Goal: Navigation & Orientation: Find specific page/section

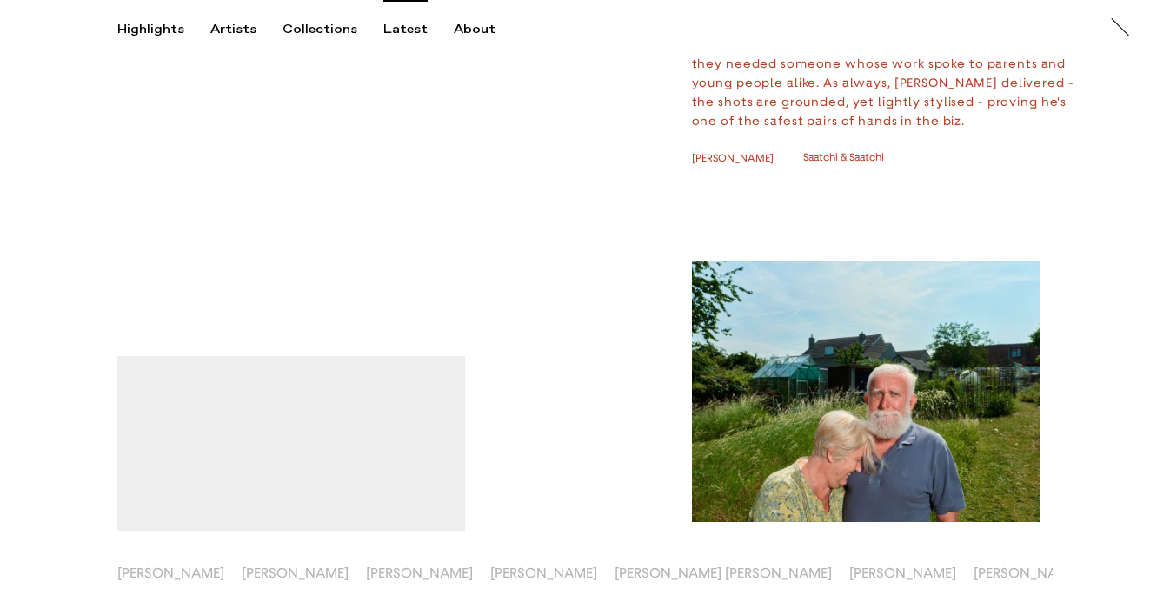
scroll to position [739, 0]
click at [230, 21] on div "Highlights Artists Collections Latest About At At [PERSON_NAME]" at bounding box center [587, 26] width 1175 height 53
click at [229, 34] on div "Artists" at bounding box center [233, 30] width 46 height 16
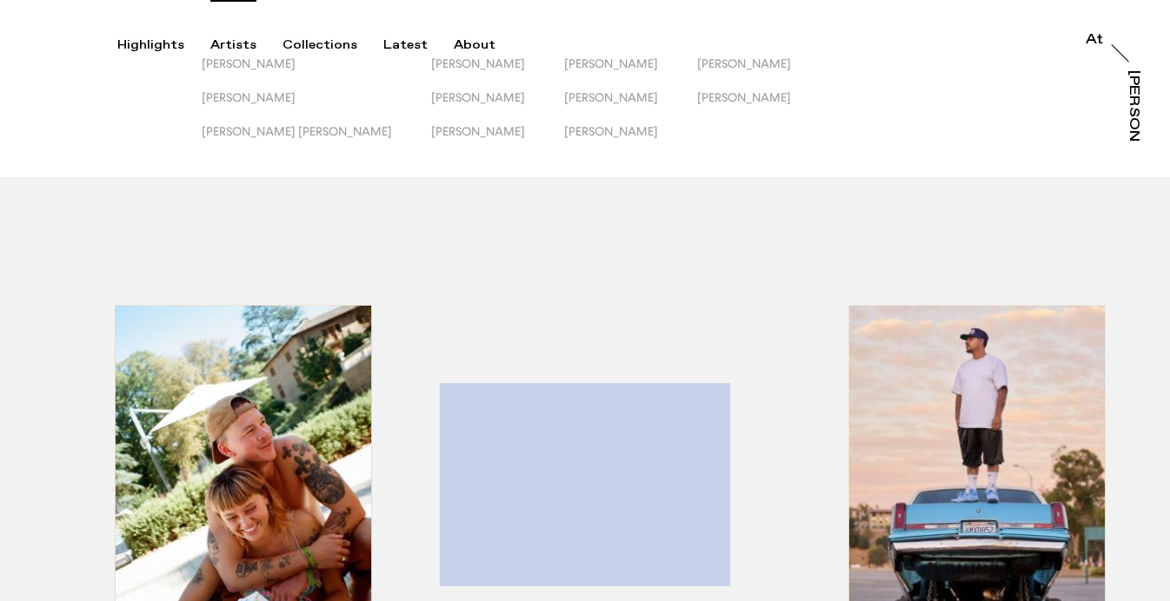
scroll to position [47, 0]
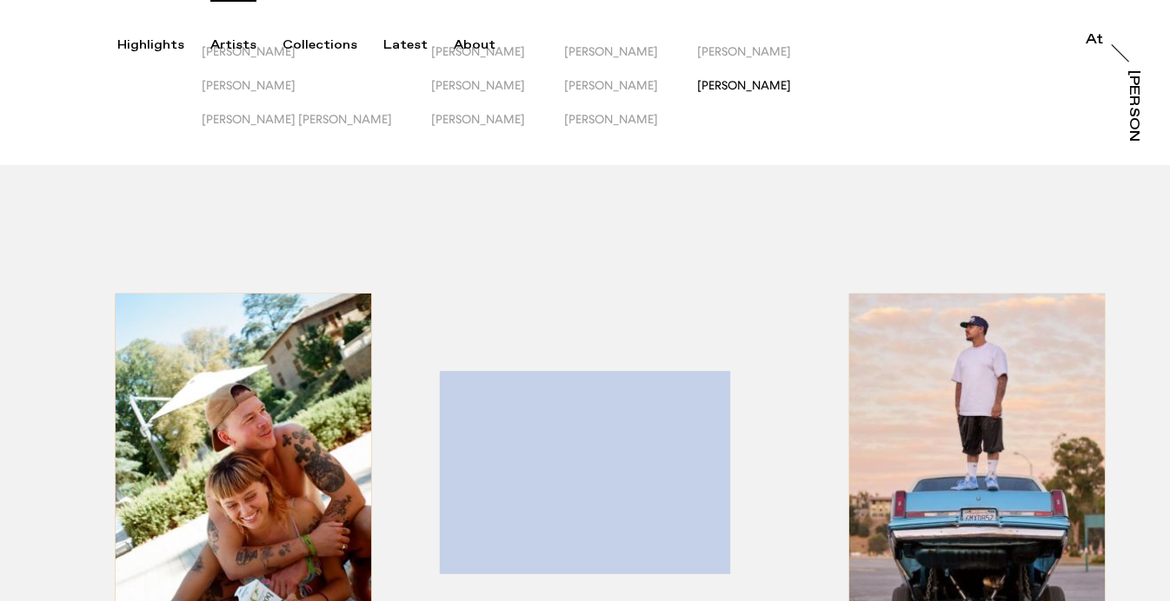
click at [697, 87] on span "[PERSON_NAME]" at bounding box center [744, 85] width 94 height 14
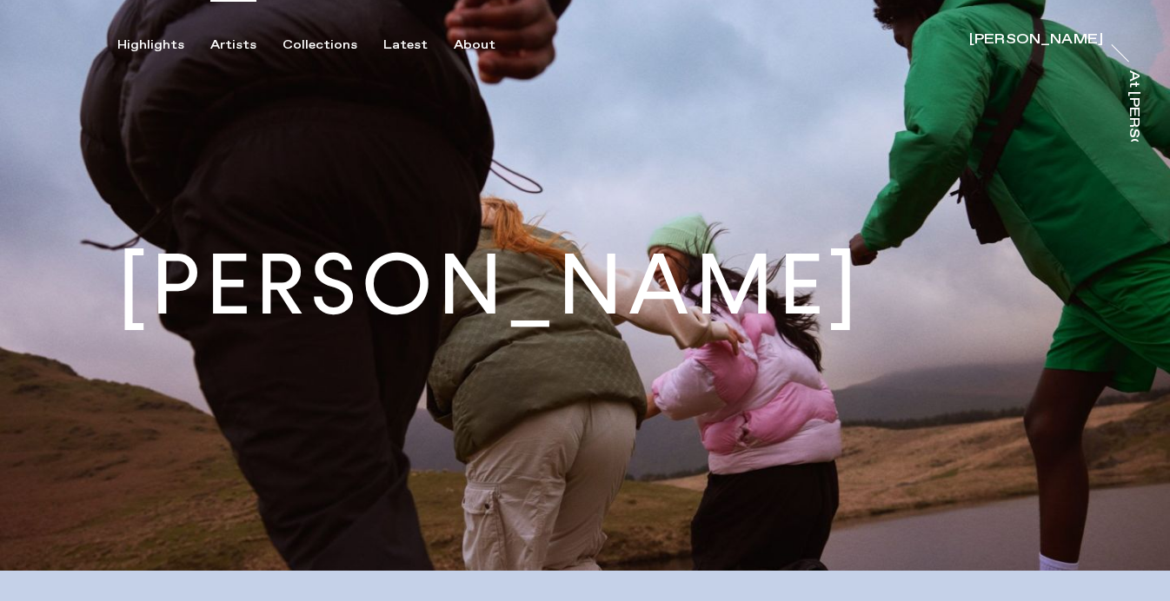
click at [232, 44] on div "Artists" at bounding box center [233, 45] width 46 height 16
click at [244, 44] on div "Artists" at bounding box center [233, 45] width 46 height 16
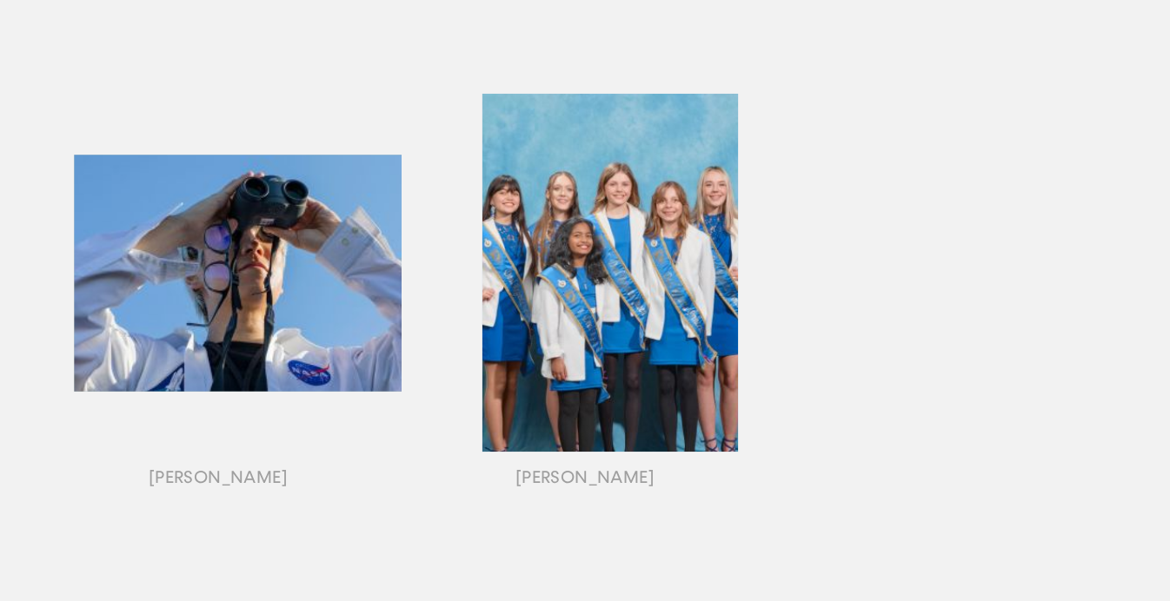
scroll to position [1979, 0]
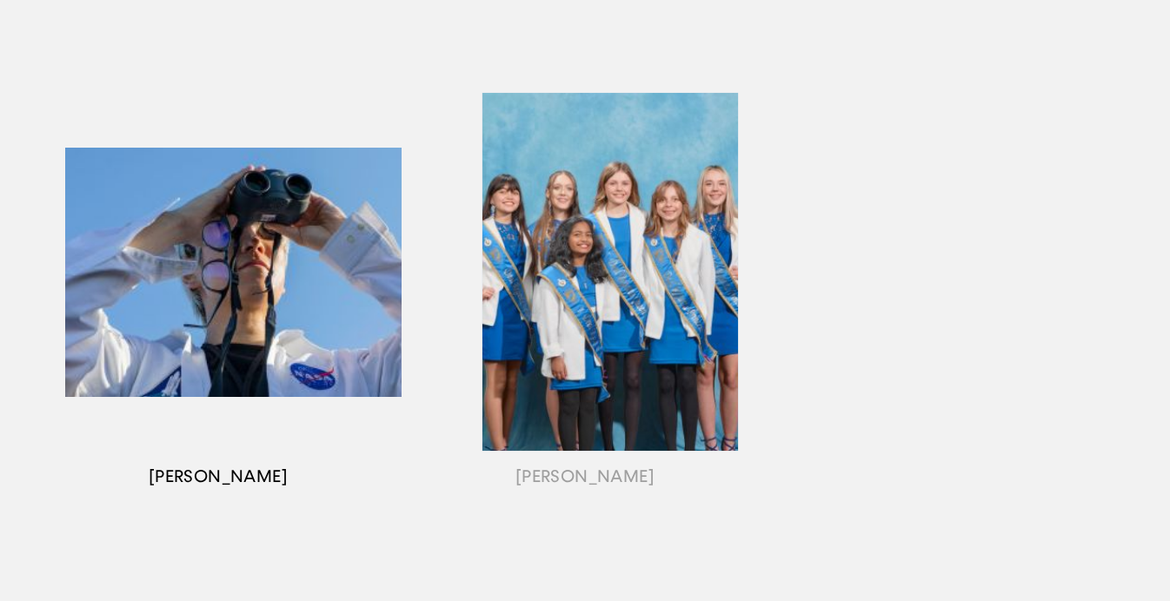
click at [270, 236] on div "button" at bounding box center [218, 294] width 367 height 542
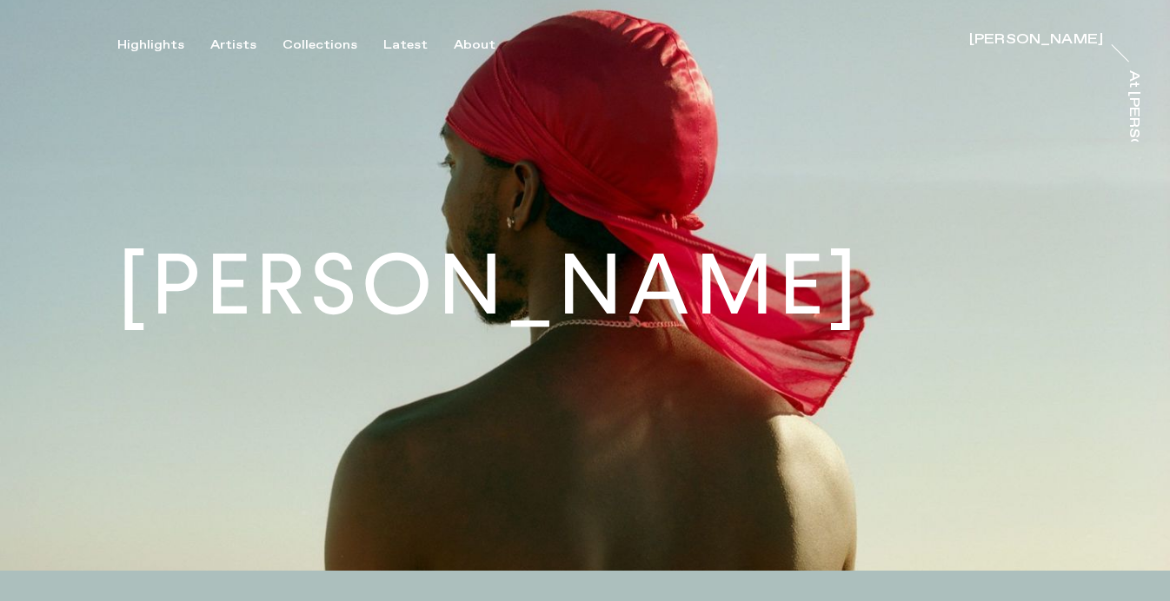
click at [157, 37] on div "Highlights Artists Collections Latest About [PERSON_NAME] [PERSON_NAME] At [PER…" at bounding box center [587, 26] width 1175 height 53
click at [217, 44] on div "Artists" at bounding box center [233, 45] width 46 height 16
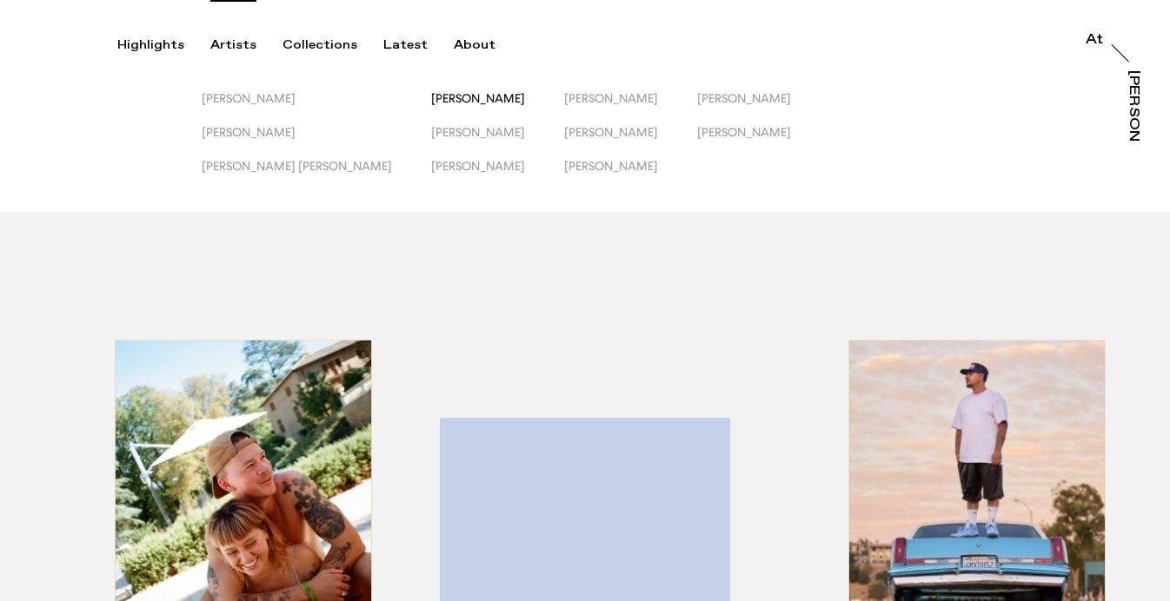
click at [431, 100] on span "[PERSON_NAME]" at bounding box center [478, 98] width 94 height 14
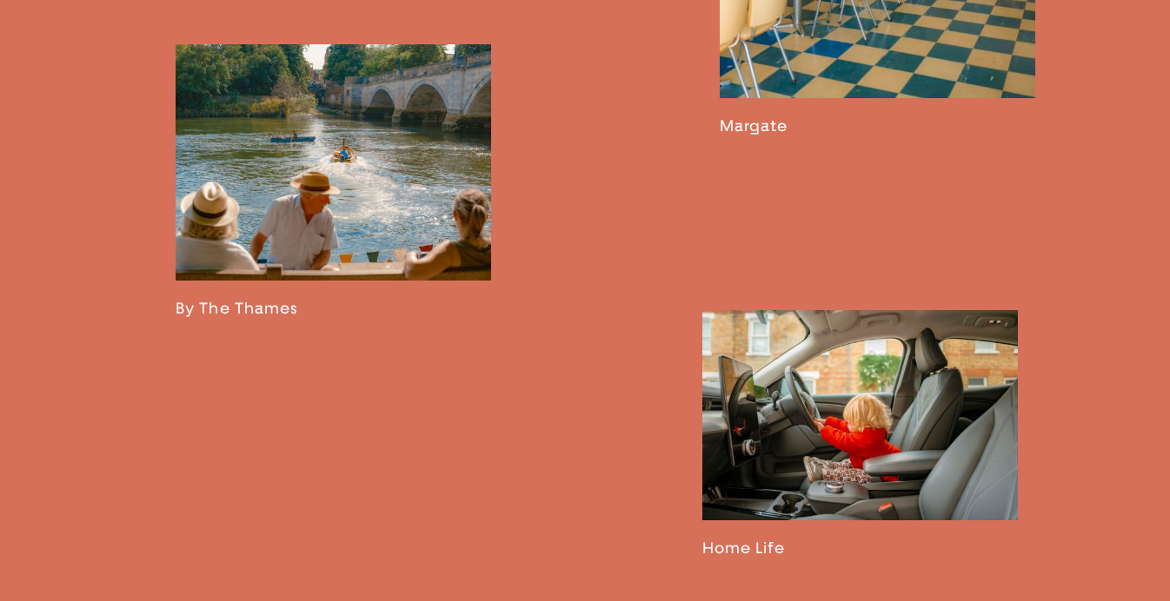
scroll to position [2611, 0]
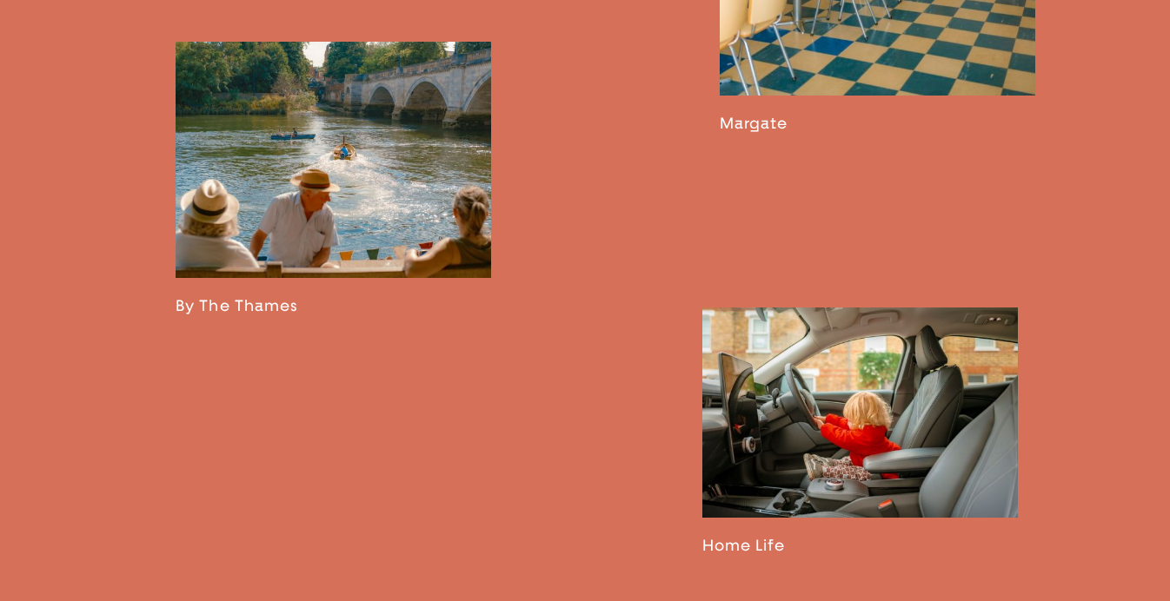
click at [907, 373] on link at bounding box center [860, 432] width 316 height 248
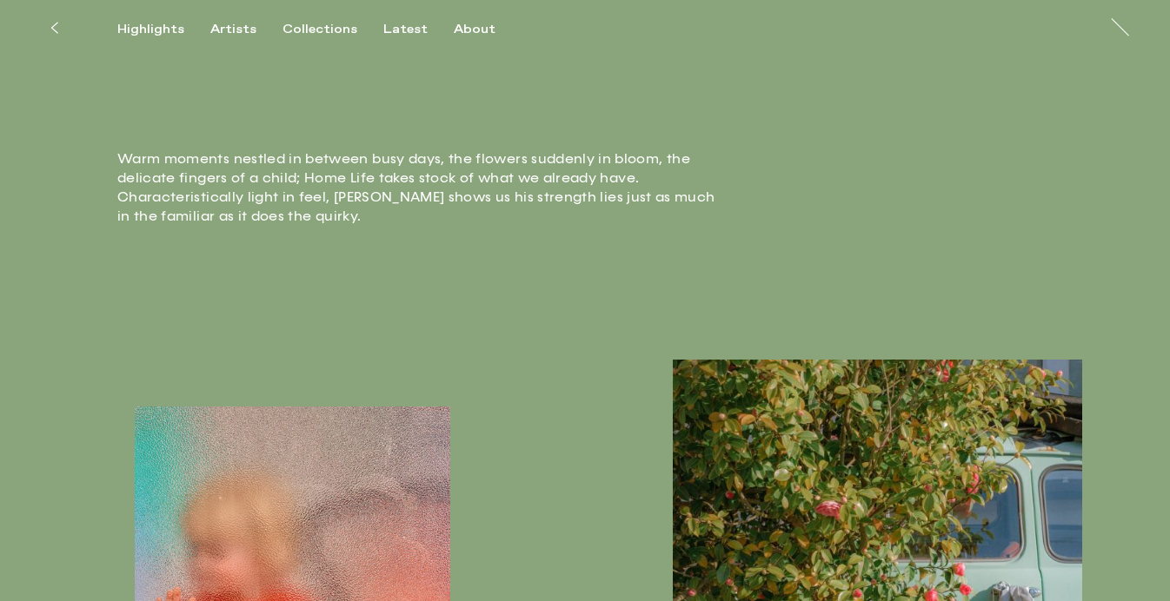
scroll to position [410, 0]
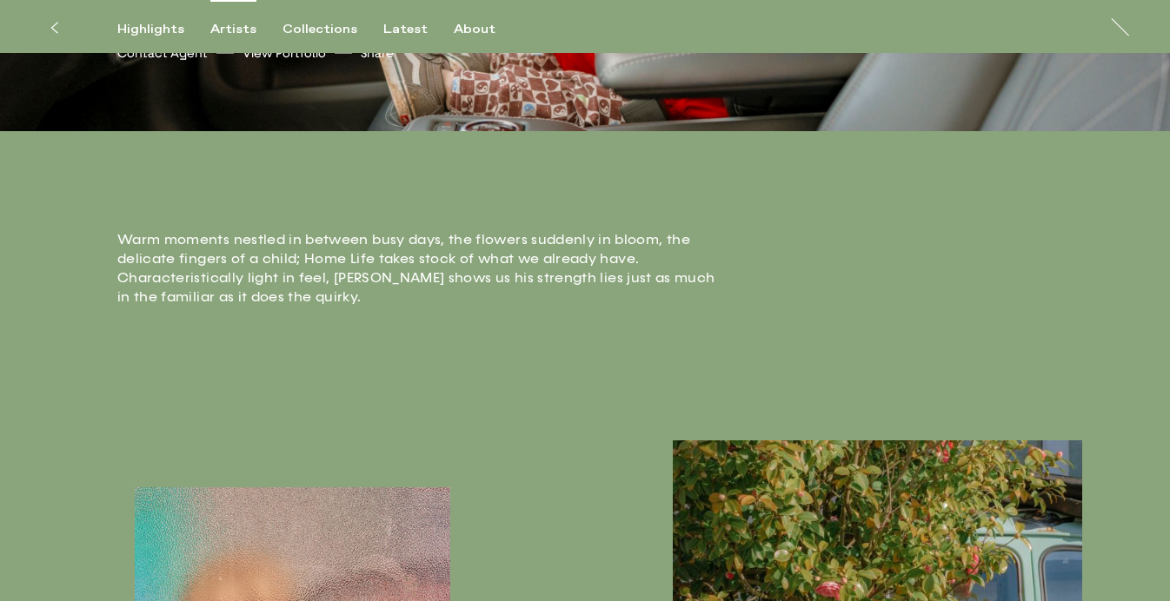
click at [229, 29] on div "Artists" at bounding box center [233, 30] width 46 height 16
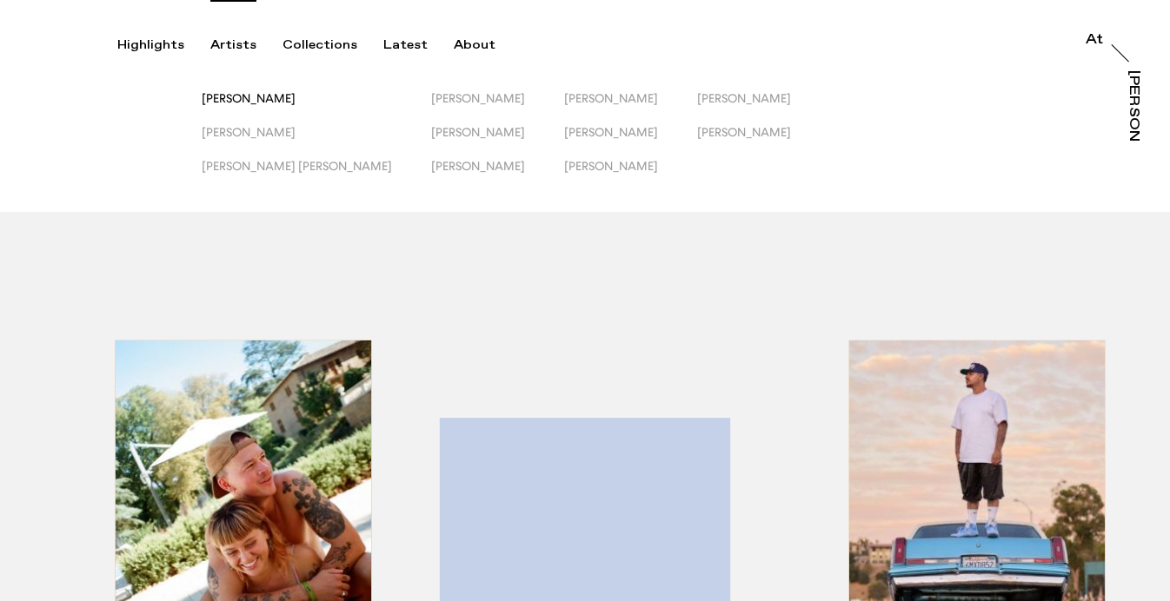
click at [268, 94] on span "[PERSON_NAME]" at bounding box center [249, 98] width 94 height 14
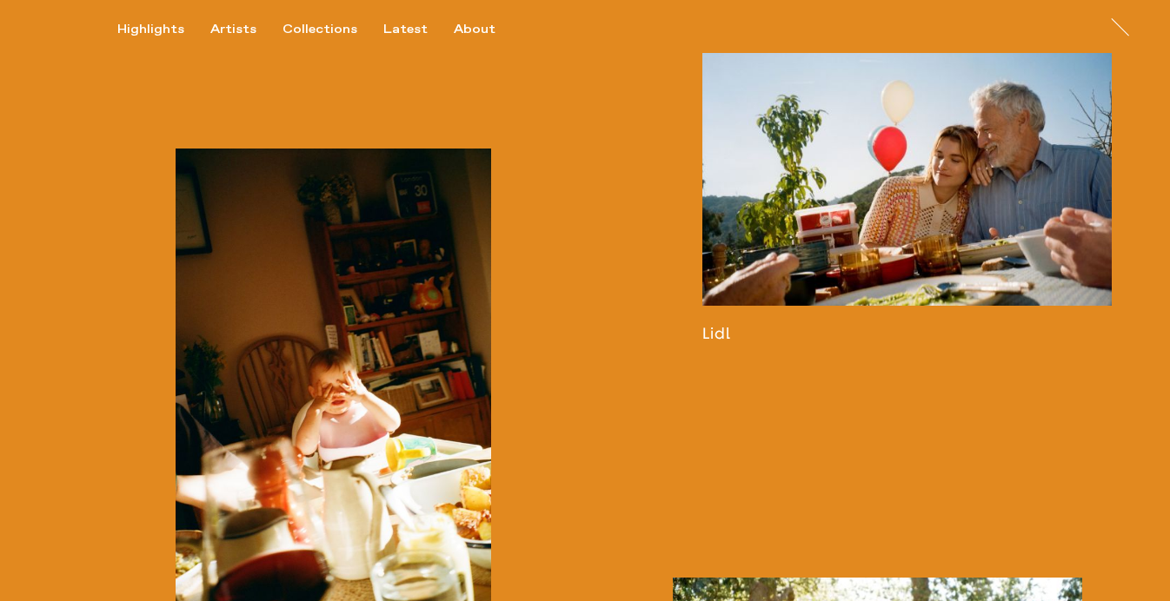
scroll to position [1489, 0]
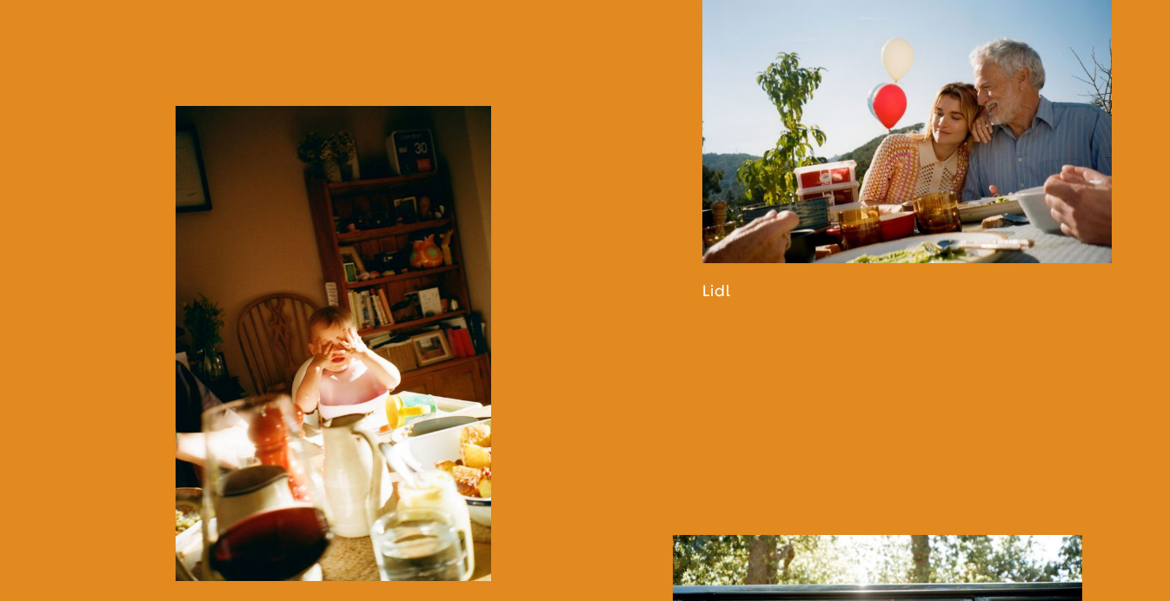
click at [390, 274] on link at bounding box center [334, 363] width 316 height 514
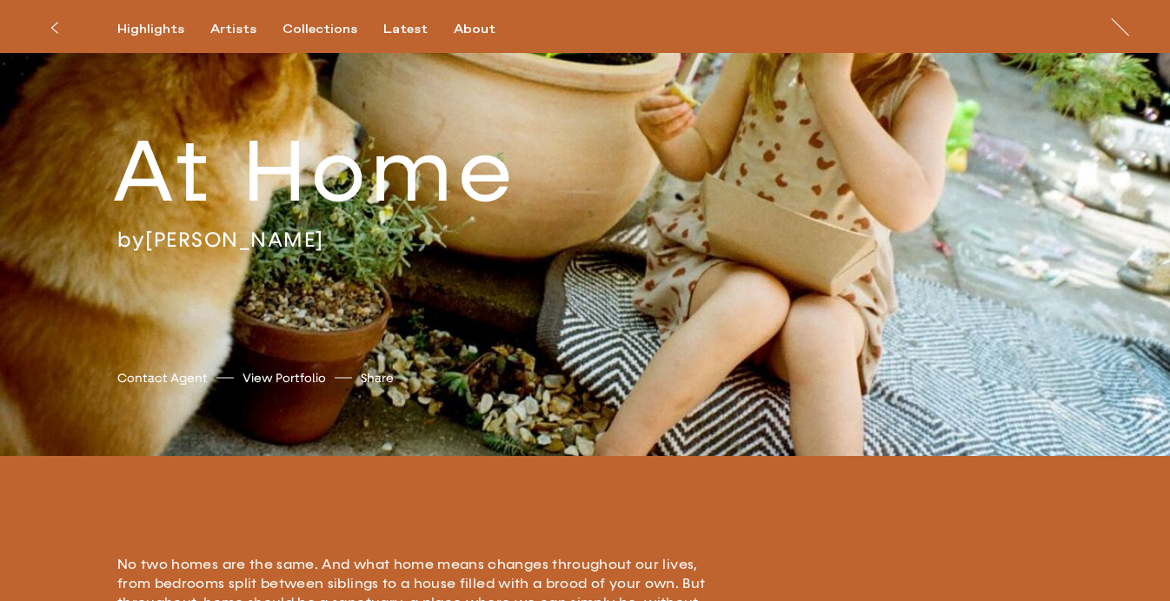
scroll to position [53, 0]
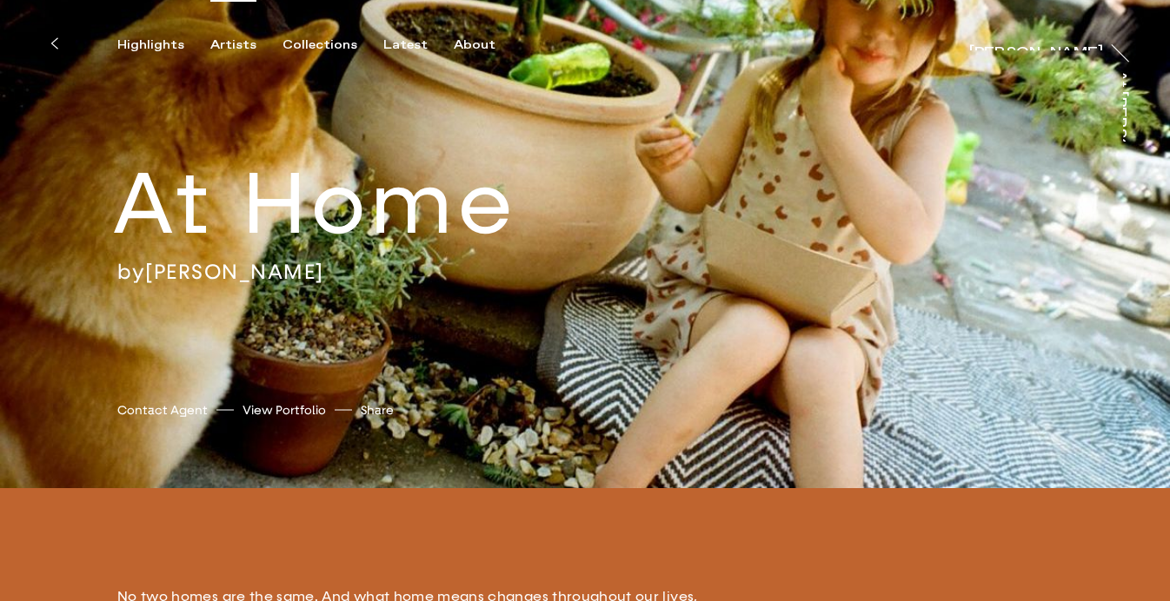
click at [239, 46] on div "Artists" at bounding box center [233, 45] width 46 height 16
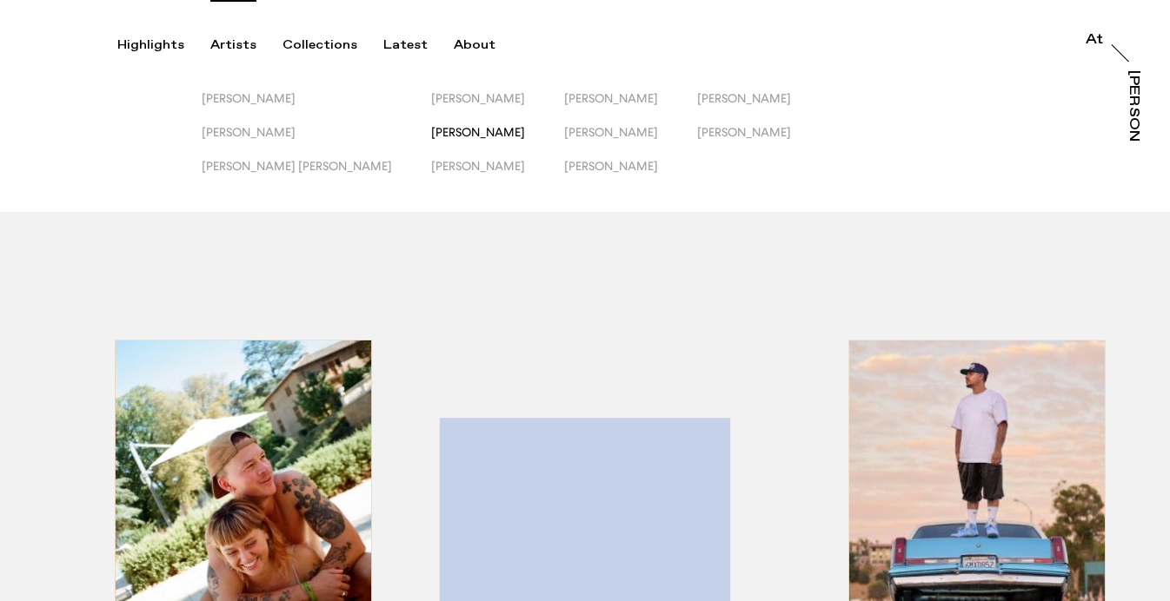
click at [431, 128] on span "[PERSON_NAME]" at bounding box center [478, 132] width 94 height 14
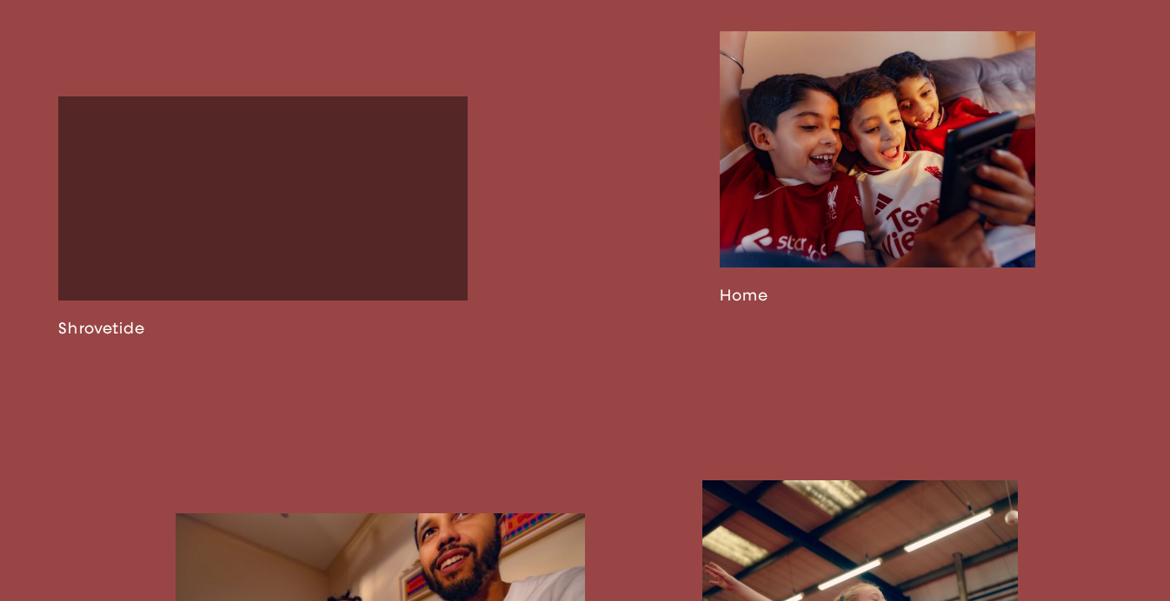
scroll to position [1990, 0]
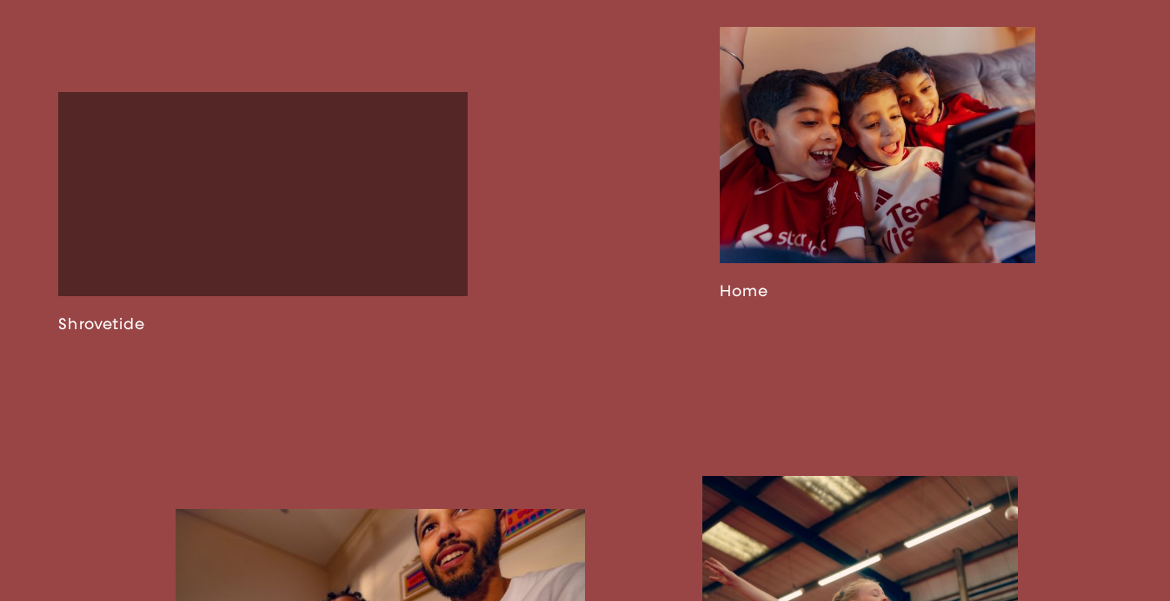
click at [799, 232] on link at bounding box center [878, 164] width 316 height 274
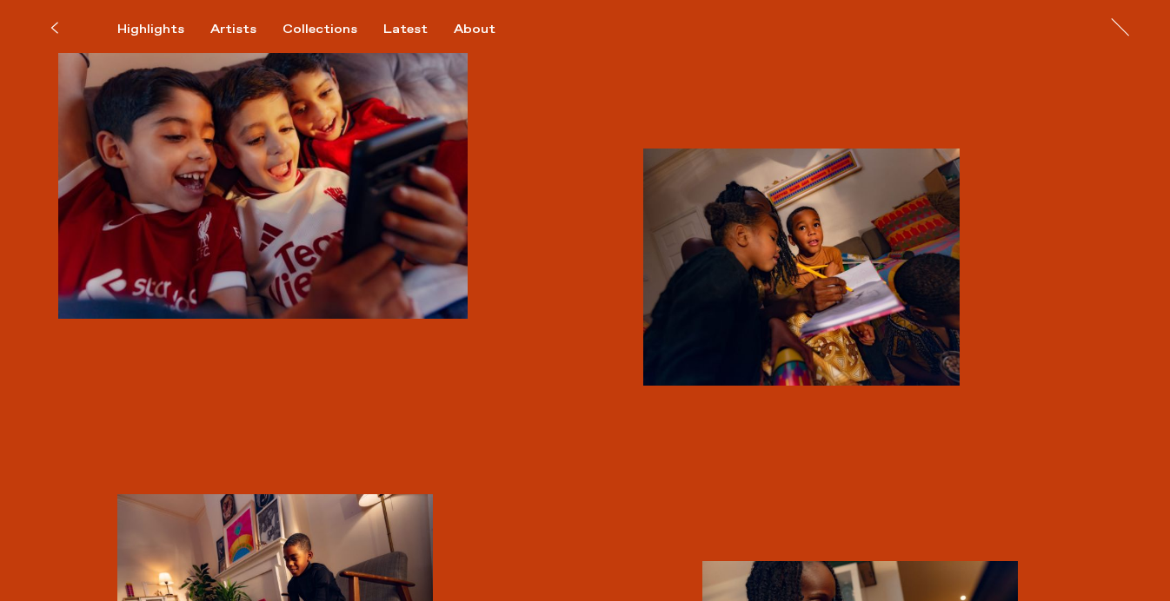
scroll to position [1235, 0]
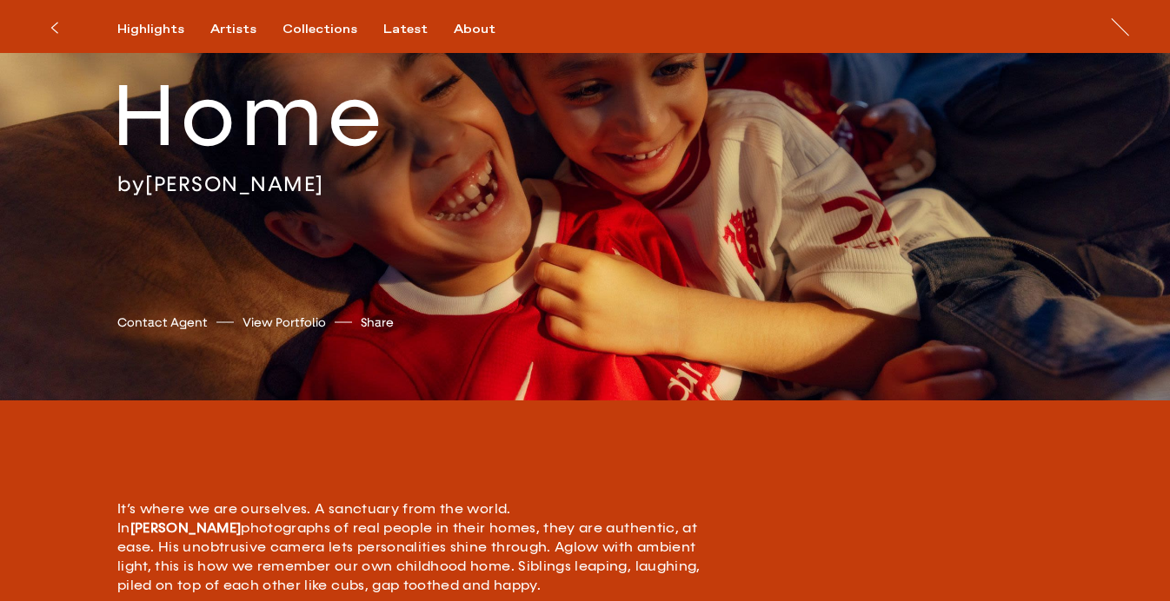
scroll to position [141, 2]
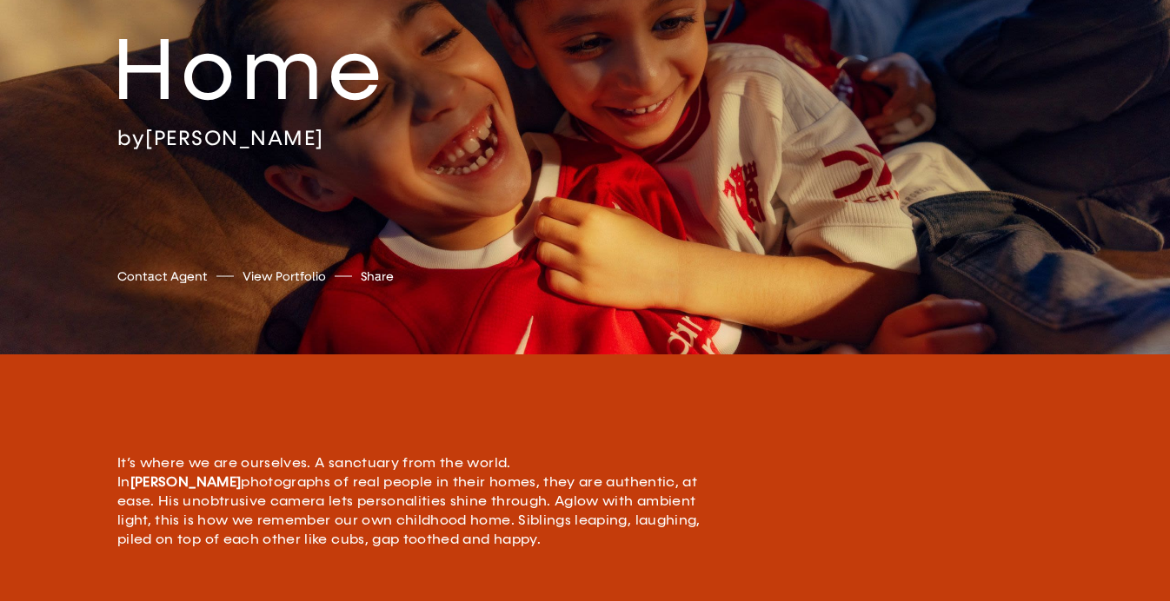
click at [232, 25] on h2 "Home" at bounding box center [308, 71] width 392 height 109
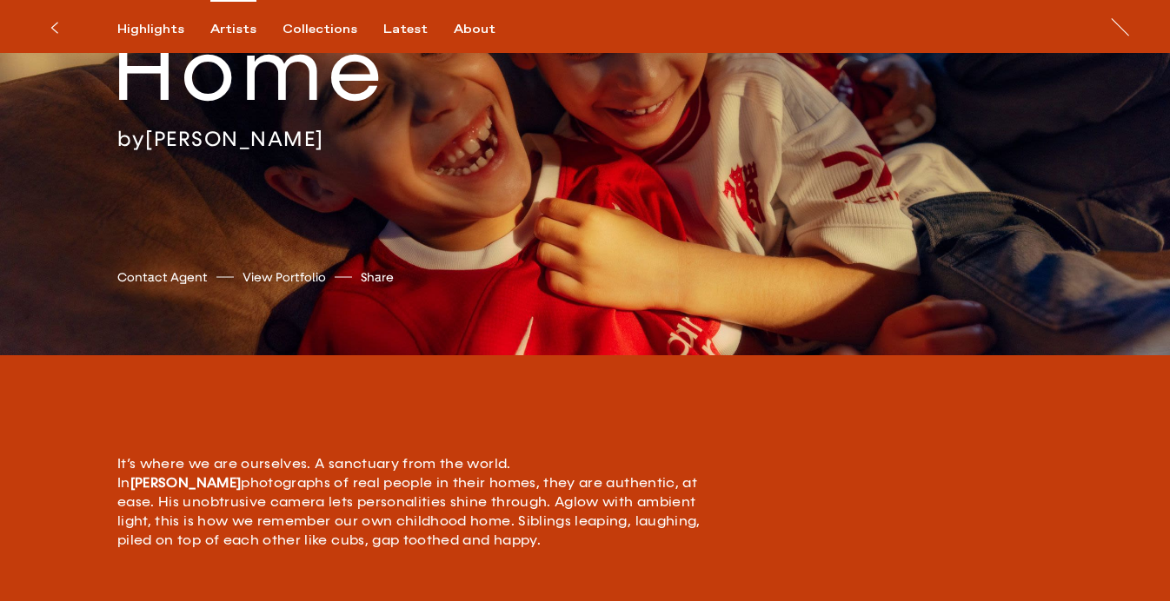
click at [251, 28] on div "Artists" at bounding box center [233, 30] width 46 height 16
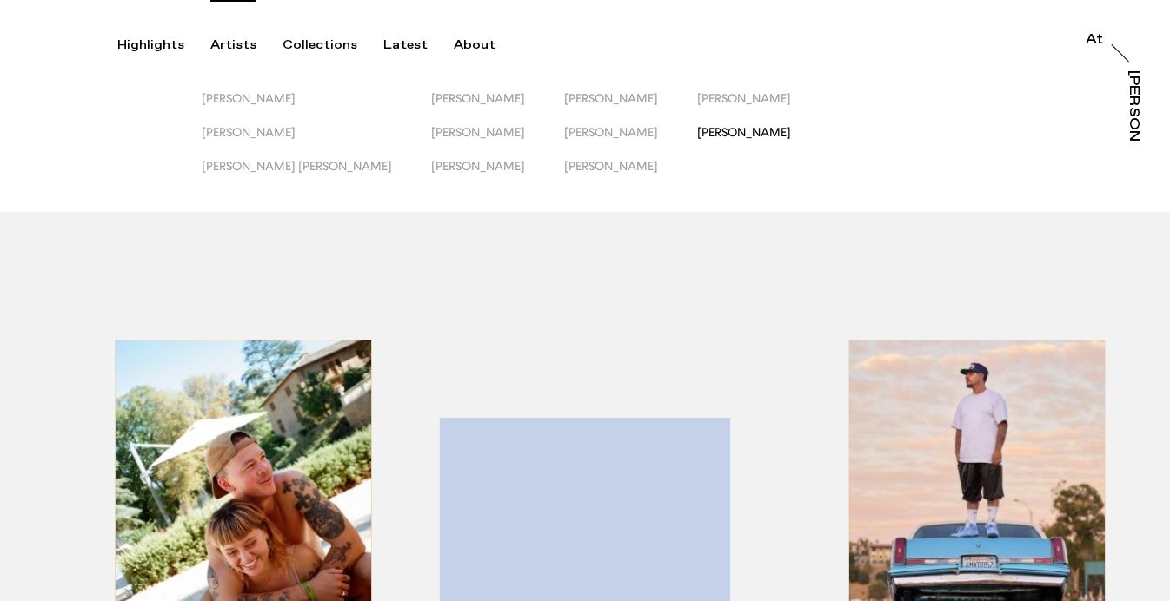
click at [697, 129] on span "[PERSON_NAME]" at bounding box center [744, 132] width 94 height 14
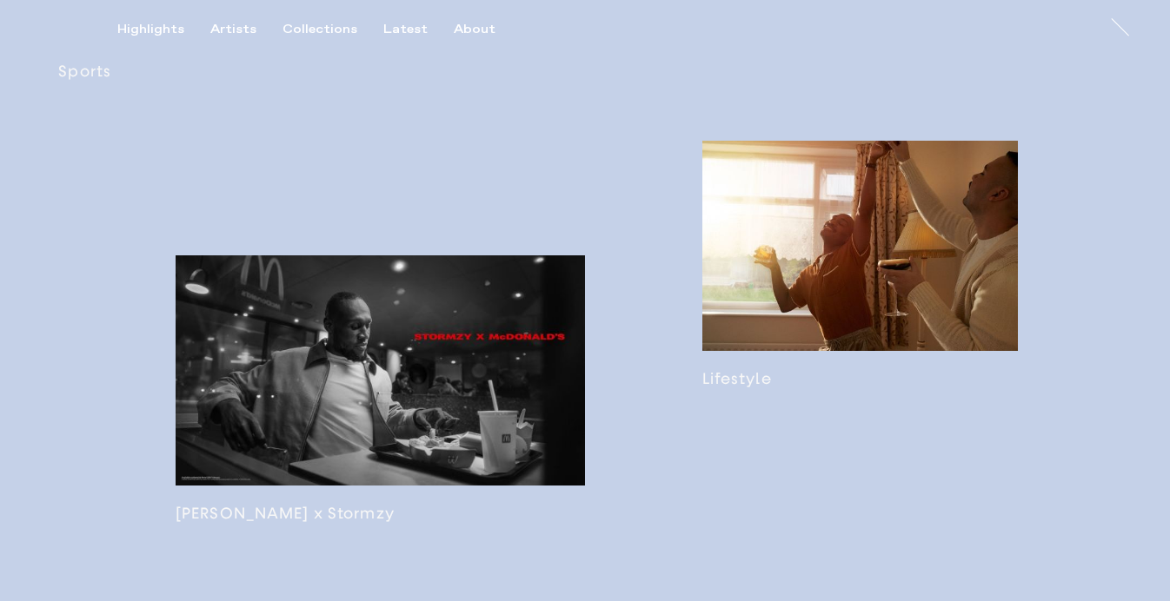
scroll to position [1314, 0]
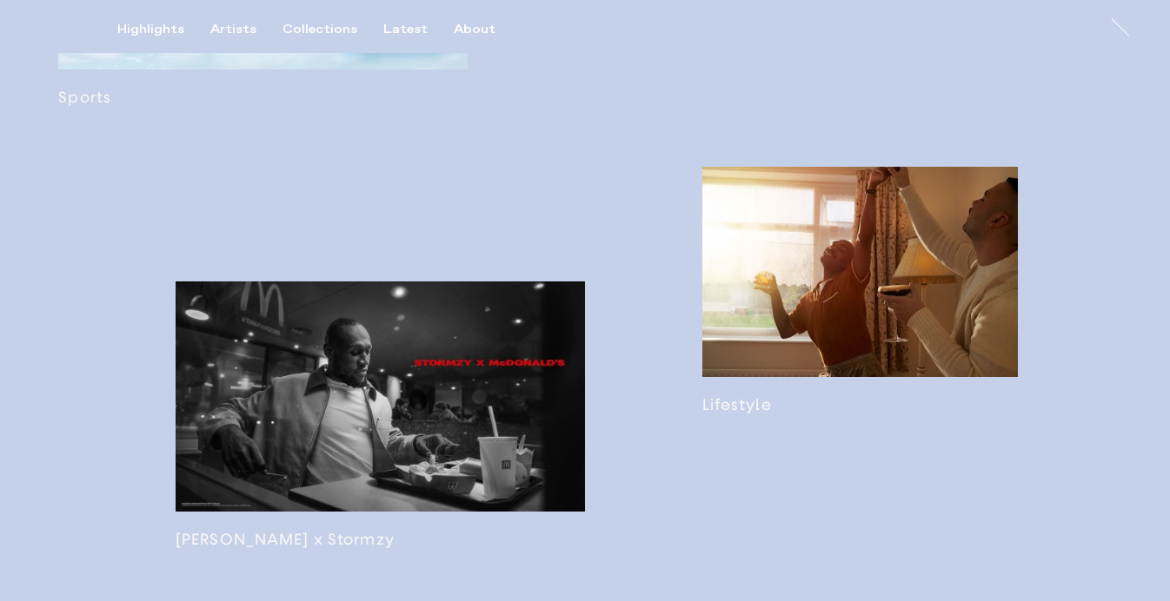
click at [798, 317] on link at bounding box center [860, 291] width 316 height 248
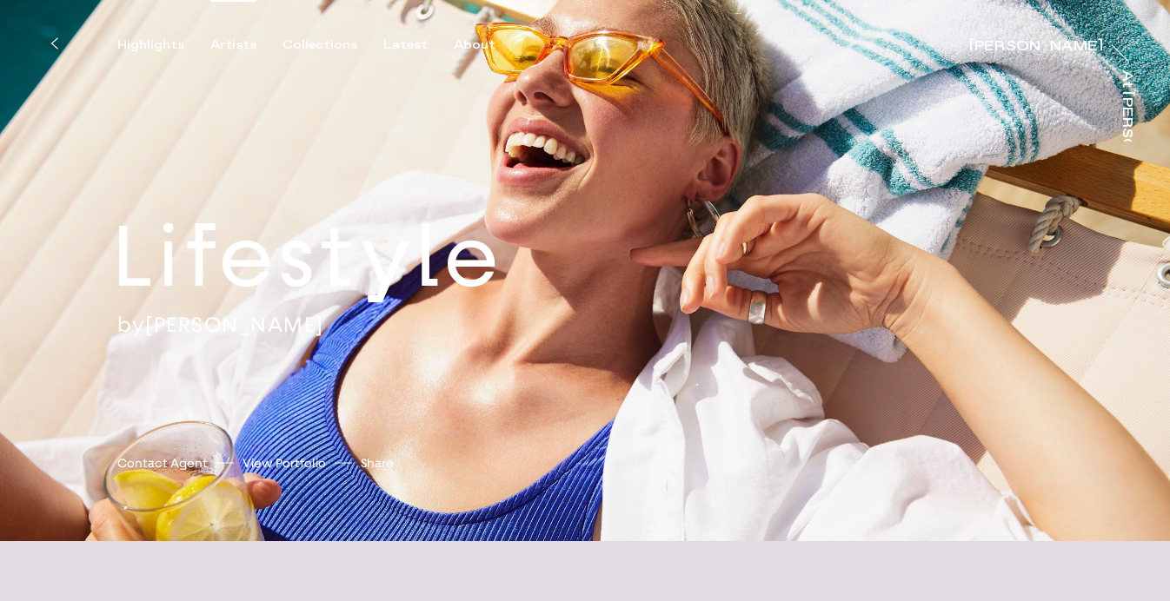
click at [222, 42] on div "Artists" at bounding box center [233, 45] width 46 height 16
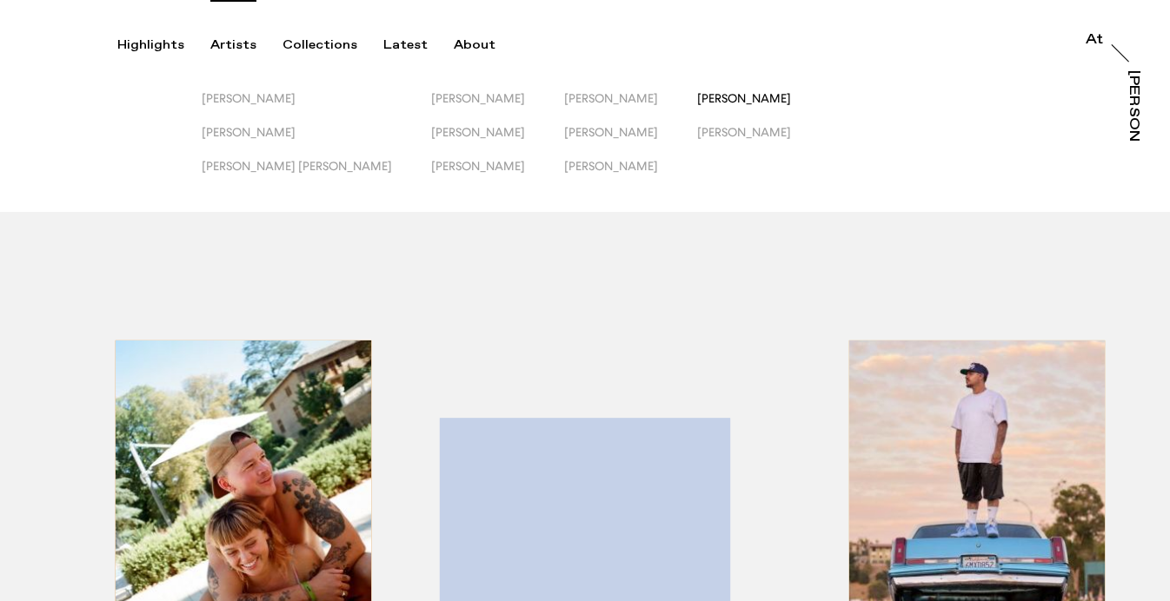
click at [725, 96] on span "[PERSON_NAME]" at bounding box center [744, 98] width 94 height 14
